Goal: Transaction & Acquisition: Download file/media

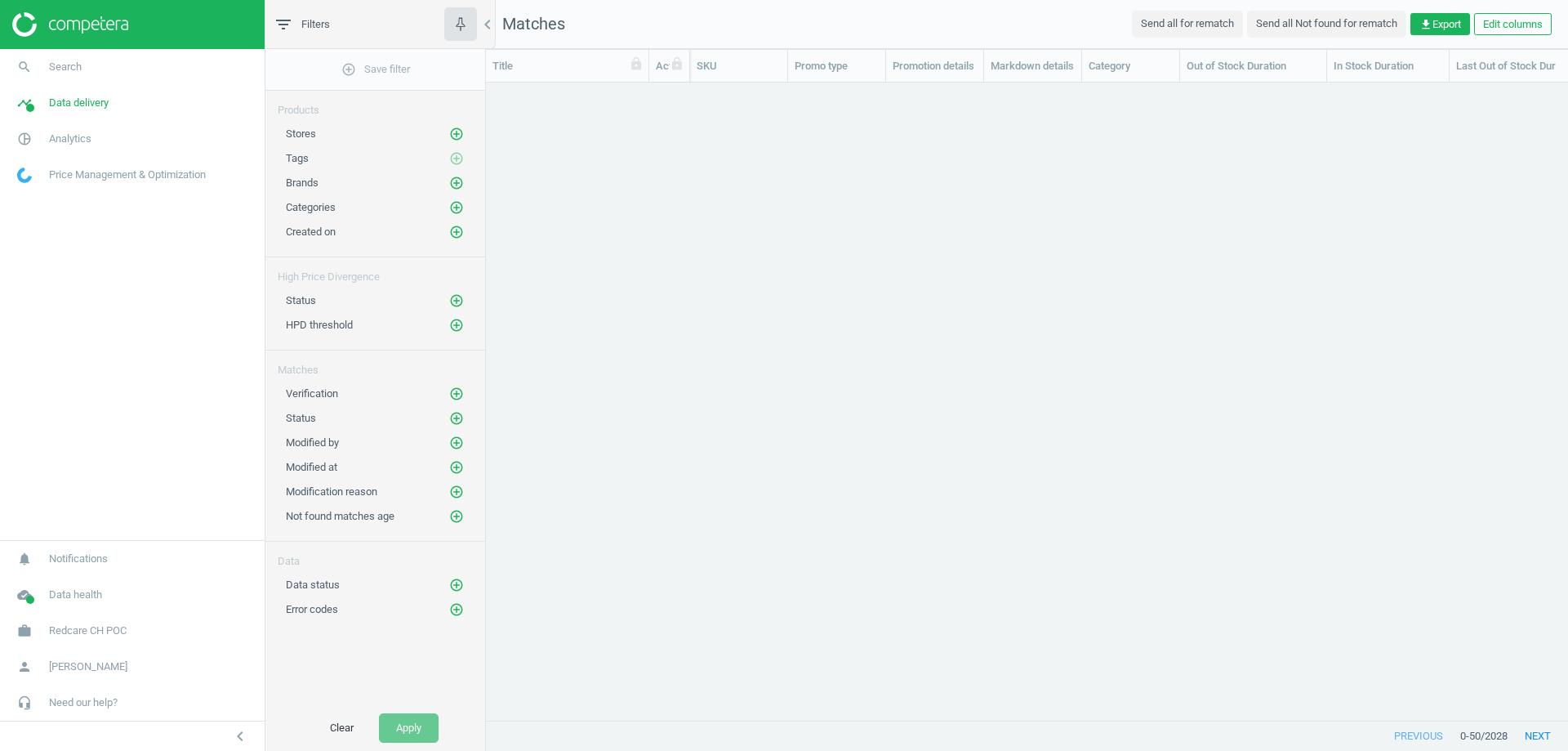
scroll to position [613, 1069]
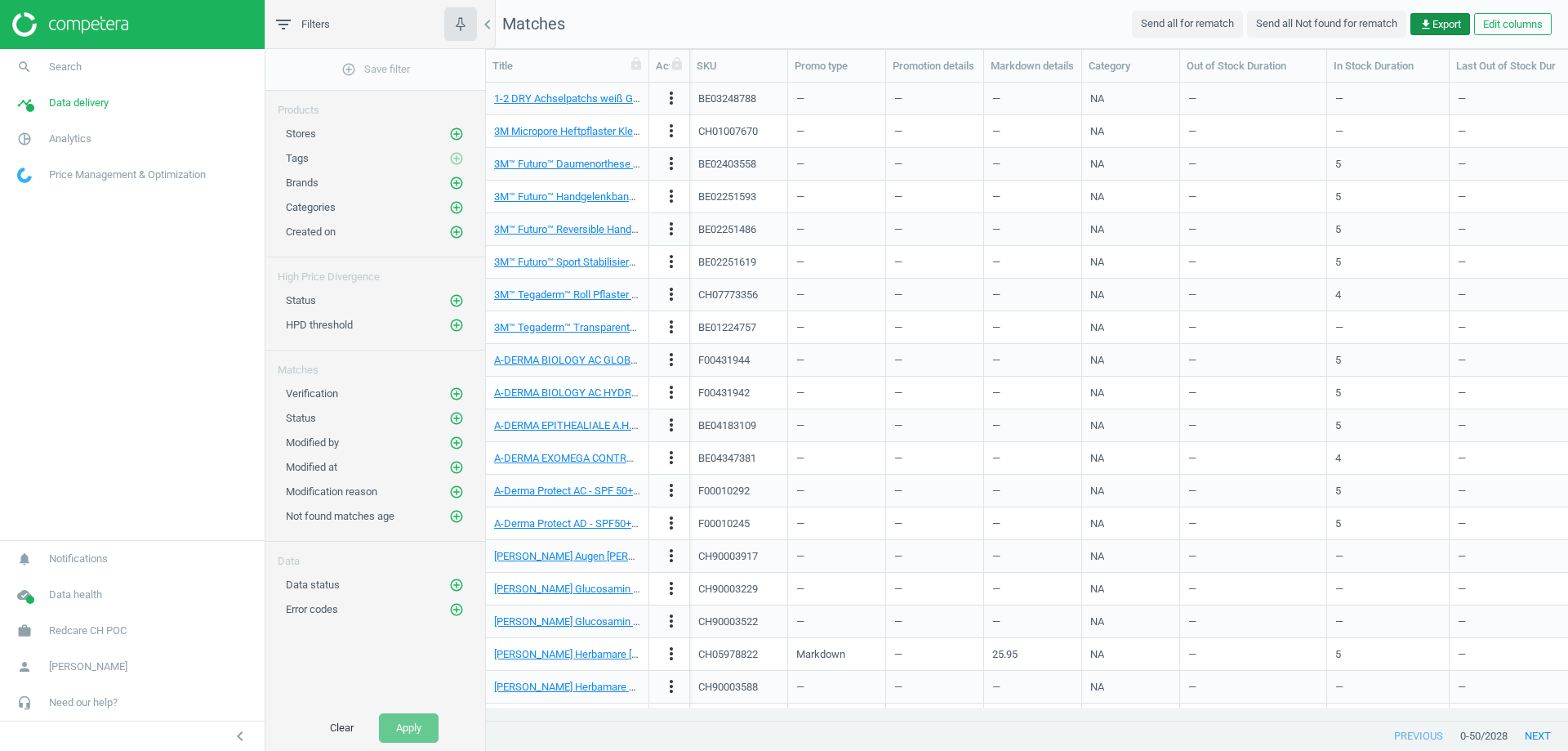
click at [1421, 25] on icon "get_app" at bounding box center [1426, 24] width 13 height 13
click at [1283, 85] on button "insert_drive_file Report (Excel)" at bounding box center [1326, 88] width 284 height 31
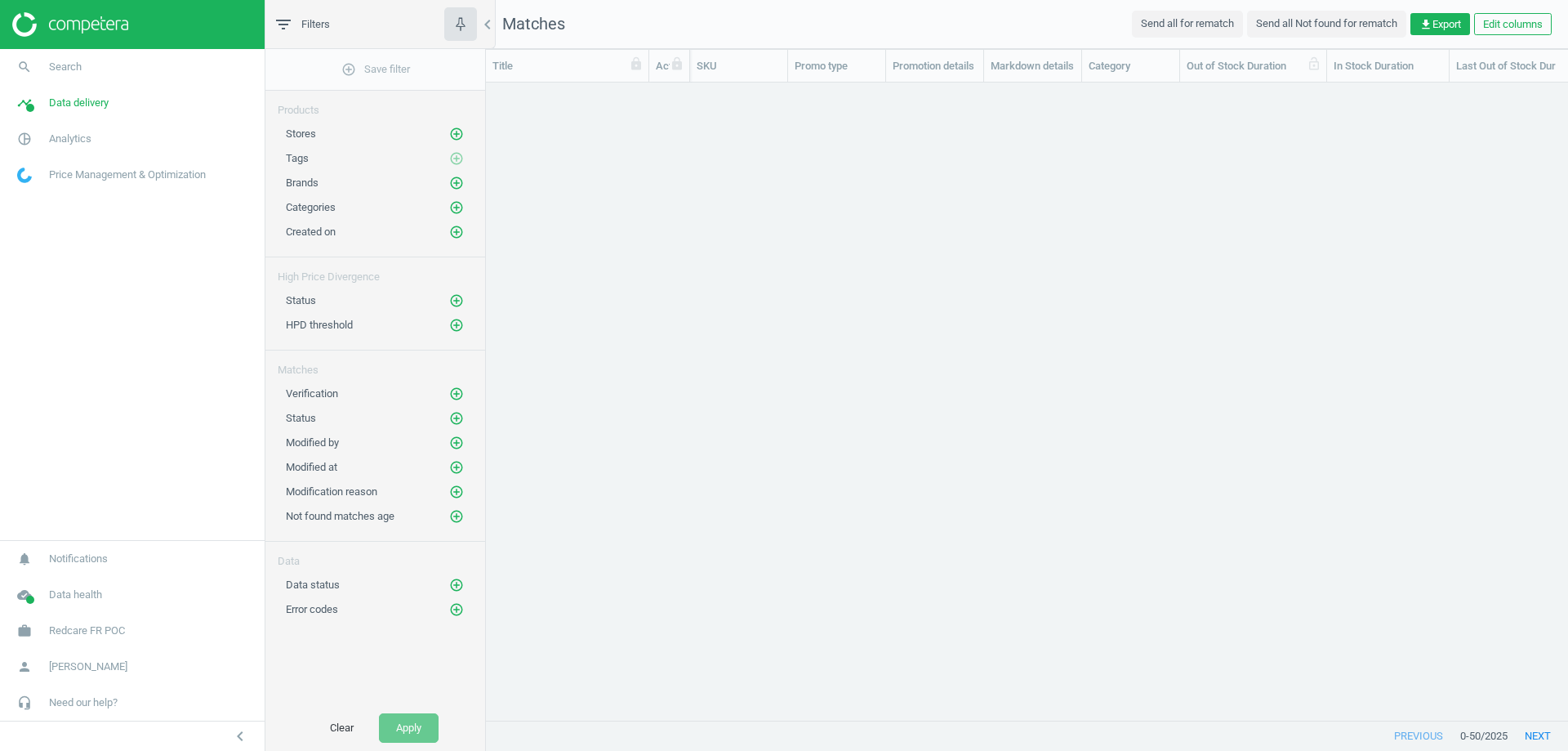
scroll to position [613, 1069]
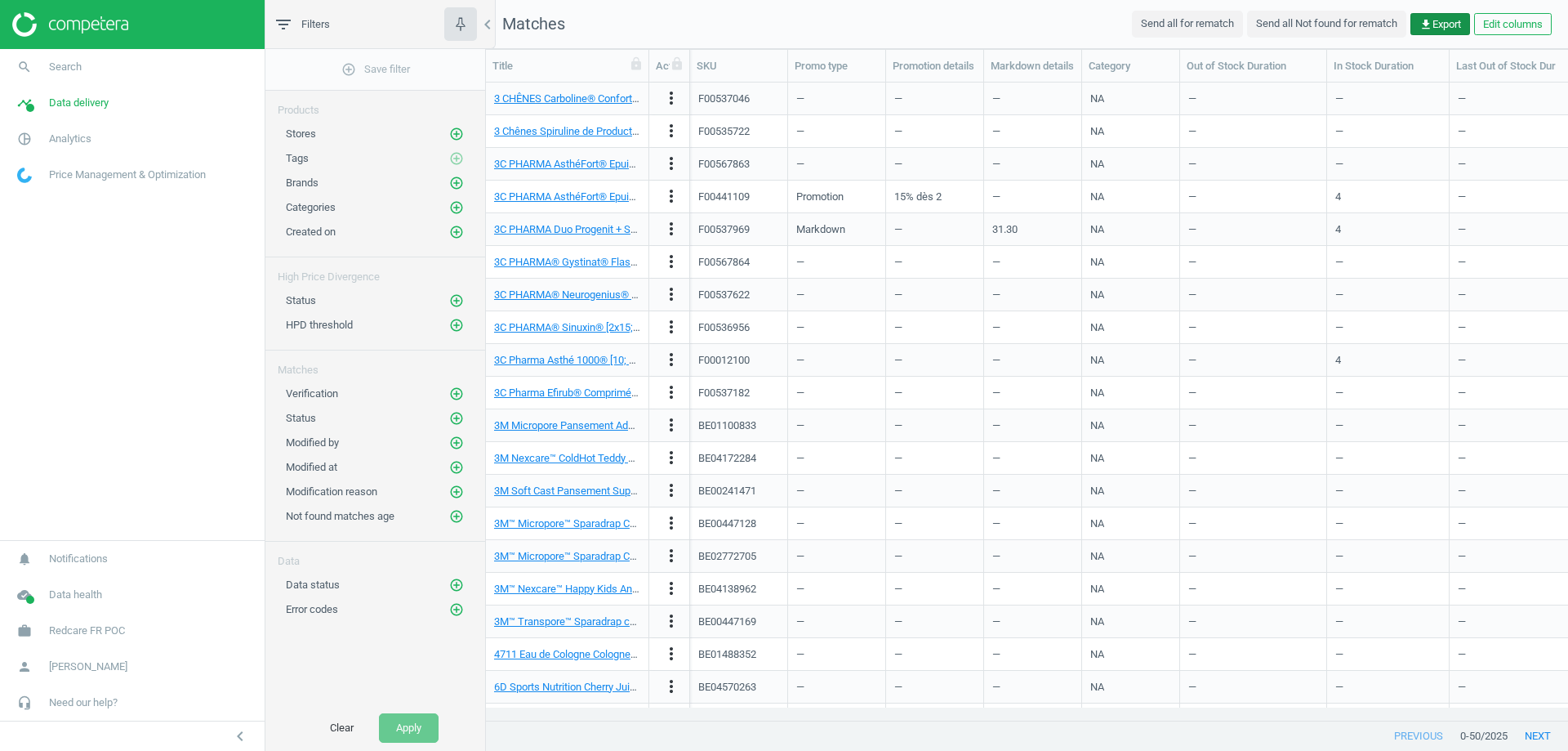
click at [1440, 20] on span "get_app Export" at bounding box center [1440, 24] width 42 height 15
click at [1250, 88] on button "insert_drive_file Report (Excel)" at bounding box center [1326, 88] width 284 height 31
drag, startPoint x: 99, startPoint y: 256, endPoint x: 147, endPoint y: 232, distance: 53.7
click at [99, 256] on nav "search Search timeline Data delivery Overview Matches dashboard Matches Rematch…" at bounding box center [132, 293] width 264 height 490
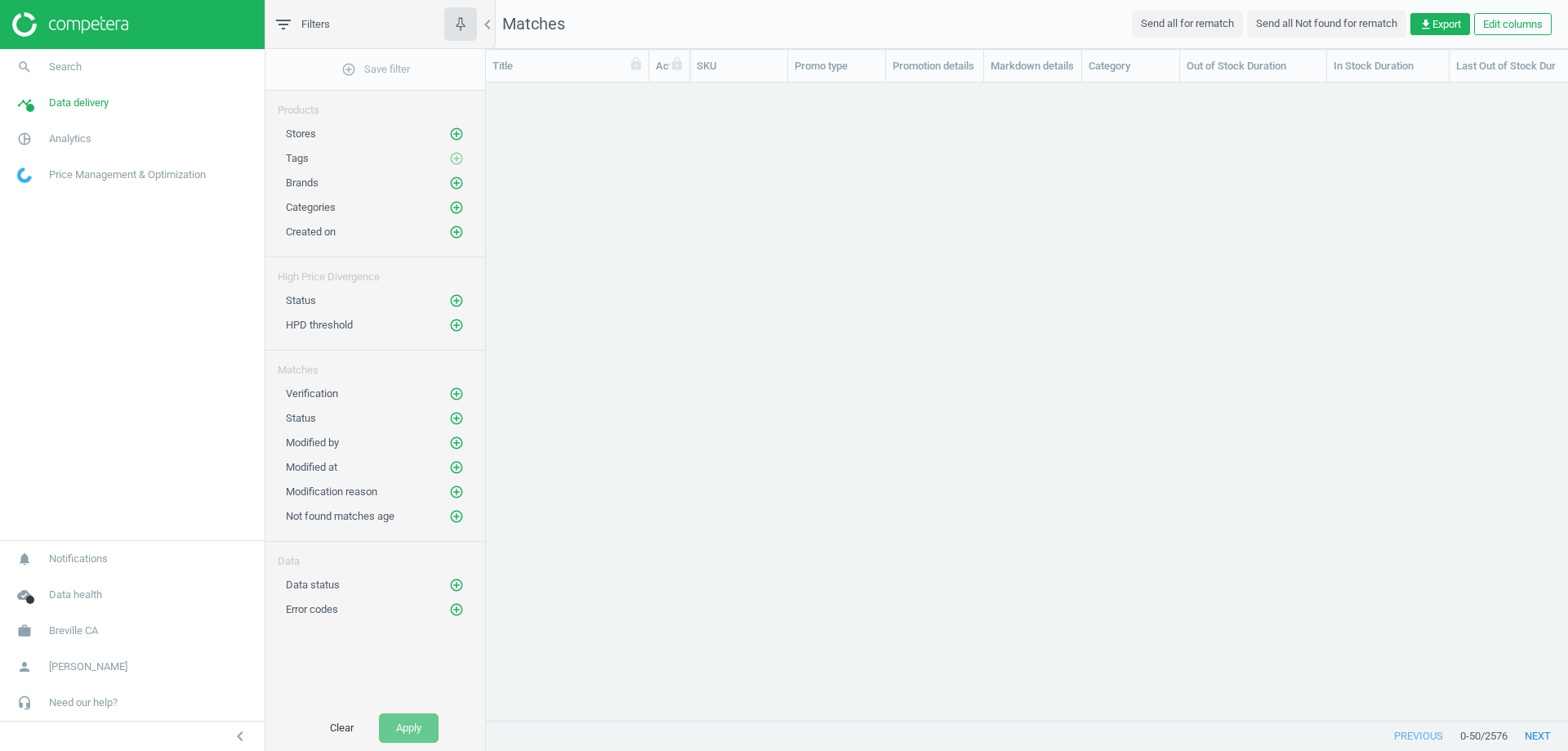
scroll to position [613, 1069]
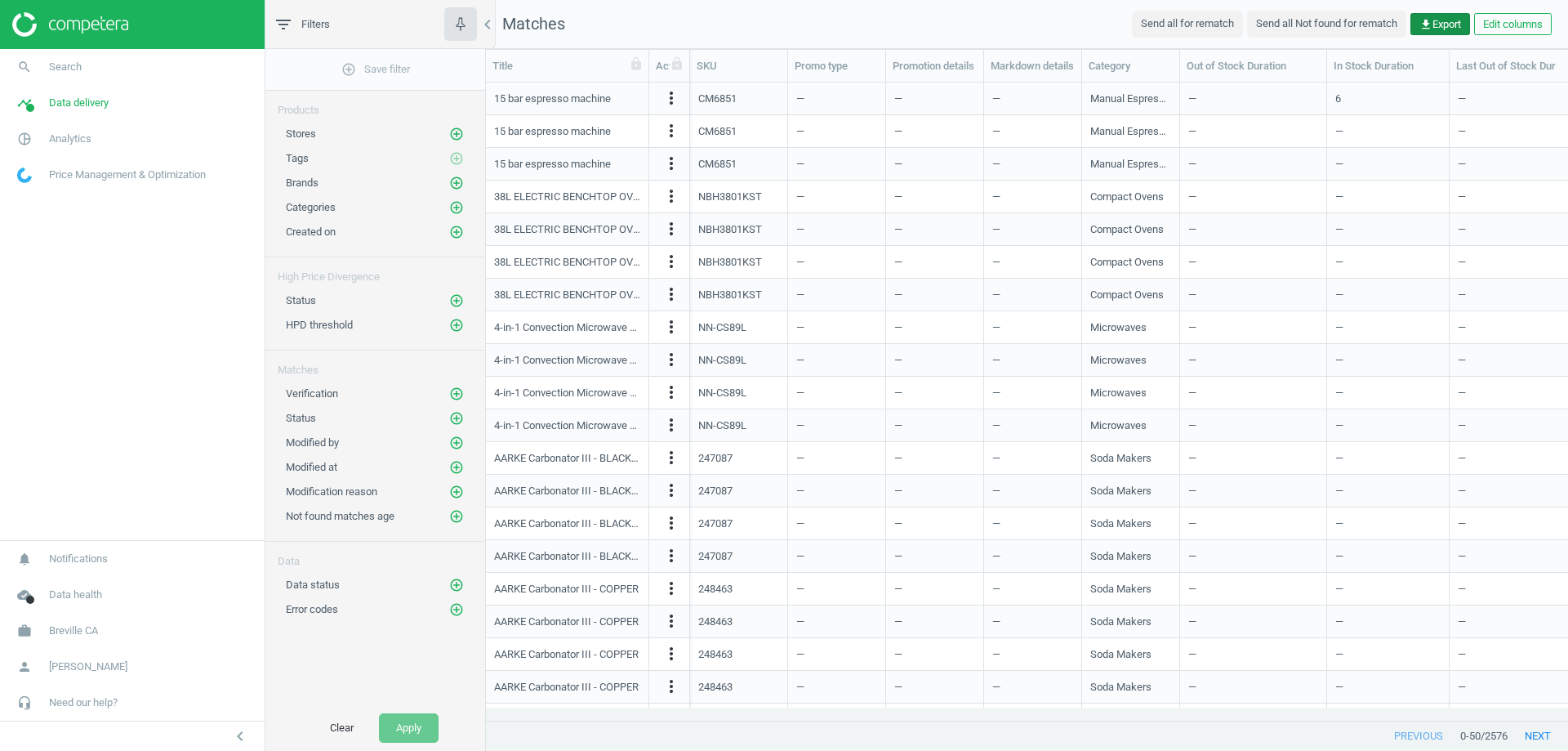
click at [1426, 22] on icon "get_app" at bounding box center [1426, 24] width 13 height 13
click at [1275, 89] on button "insert_drive_file Report (Excel)" at bounding box center [1326, 88] width 284 height 31
